Goal: Find specific page/section: Find specific page/section

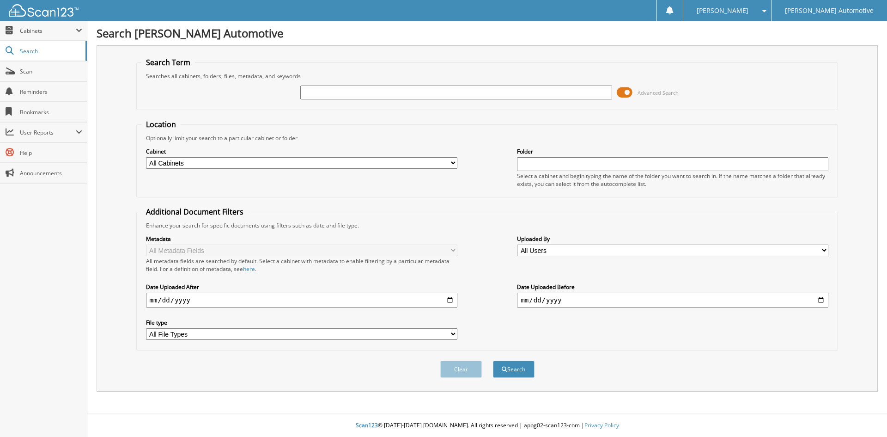
click at [386, 95] on input "text" at bounding box center [455, 92] width 311 height 14
type input "243013"
click at [225, 161] on select "All Cabinets CAR DEALS CREDIT APPS DEAD DEALS DEALER TRADE LAF RDR MSO" at bounding box center [301, 163] width 311 height 12
select select "3345"
click at [146, 157] on select "All Cabinets CAR DEALS CREDIT APPS DEAD DEALS DEALER TRADE LAF RDR MSO" at bounding box center [301, 163] width 311 height 12
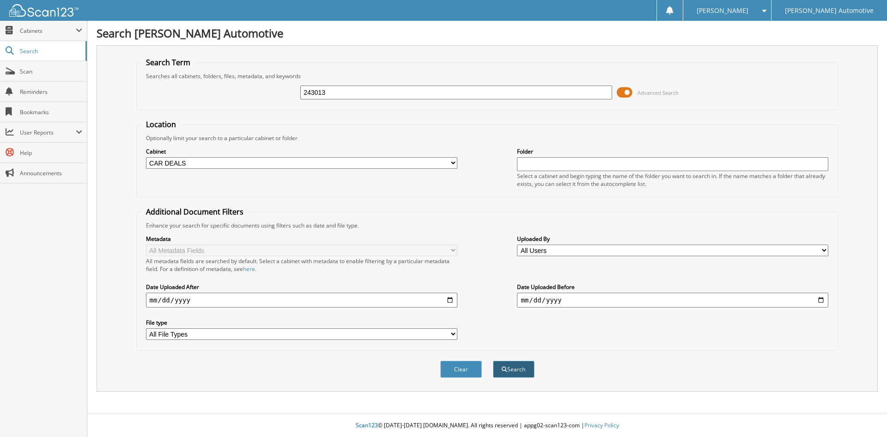
click at [521, 369] on button "Search" at bounding box center [514, 368] width 42 height 17
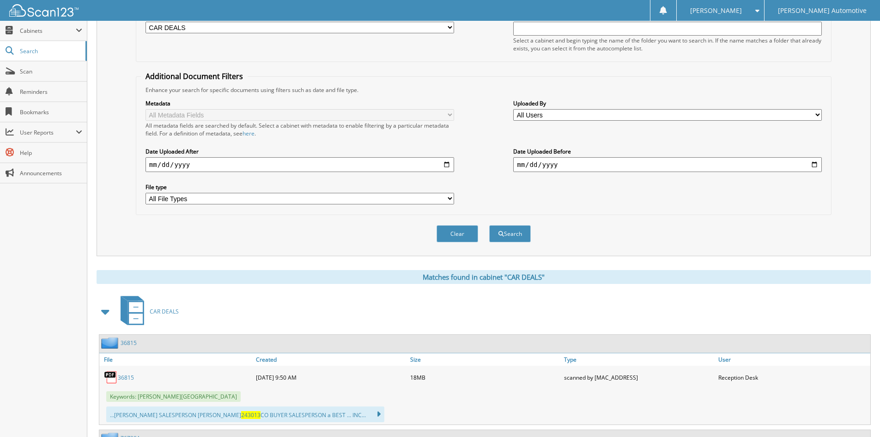
scroll to position [231, 0]
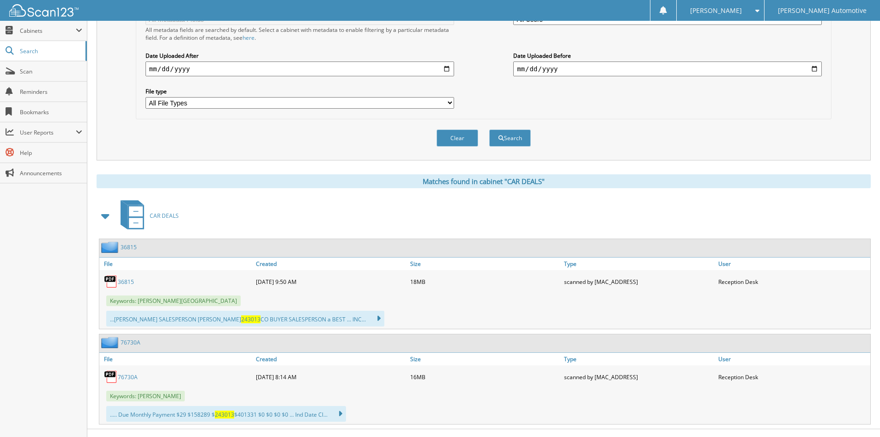
click at [122, 280] on link "36815" at bounding box center [126, 282] width 16 height 8
